Goal: Find contact information: Find contact information

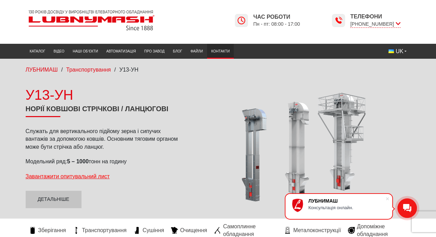
click at [224, 51] on link "Контакти" at bounding box center [220, 50] width 27 height 11
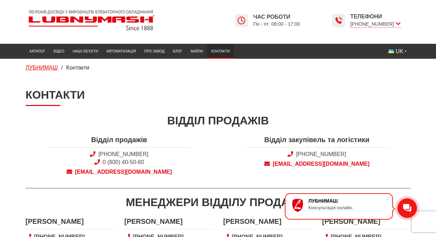
click at [52, 67] on span "ЛУБНИМАШ" at bounding box center [42, 68] width 32 height 6
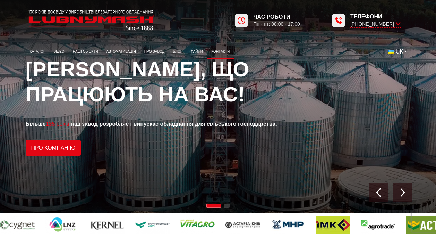
click at [224, 52] on link "Контакти" at bounding box center [220, 51] width 27 height 11
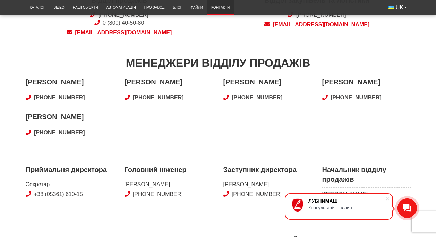
scroll to position [209, 0]
